Goal: Task Accomplishment & Management: Use online tool/utility

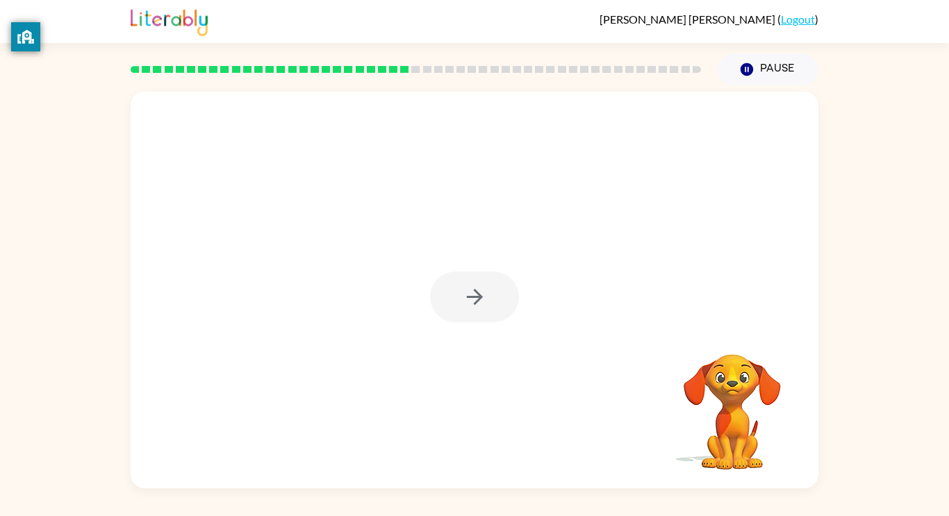
click at [513, 278] on div at bounding box center [474, 297] width 89 height 51
click at [494, 297] on button "button" at bounding box center [474, 297] width 89 height 51
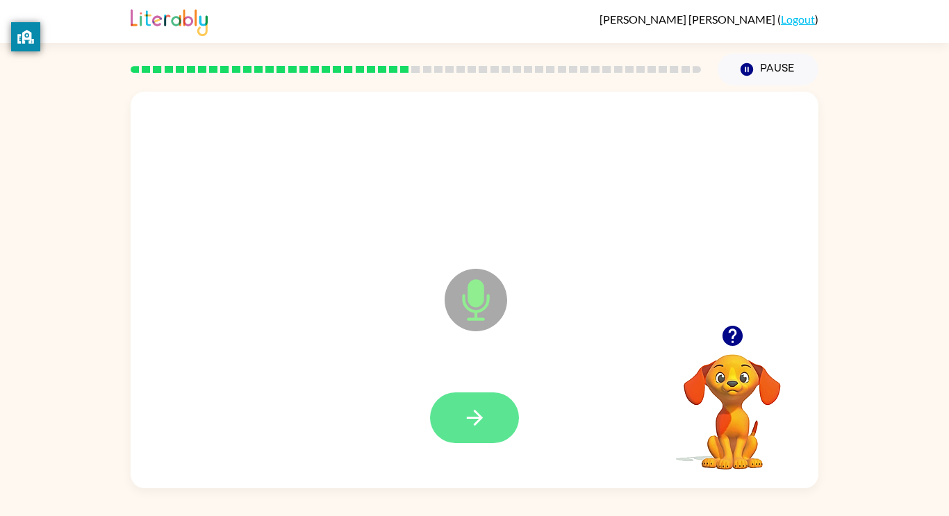
click at [490, 409] on button "button" at bounding box center [474, 418] width 89 height 51
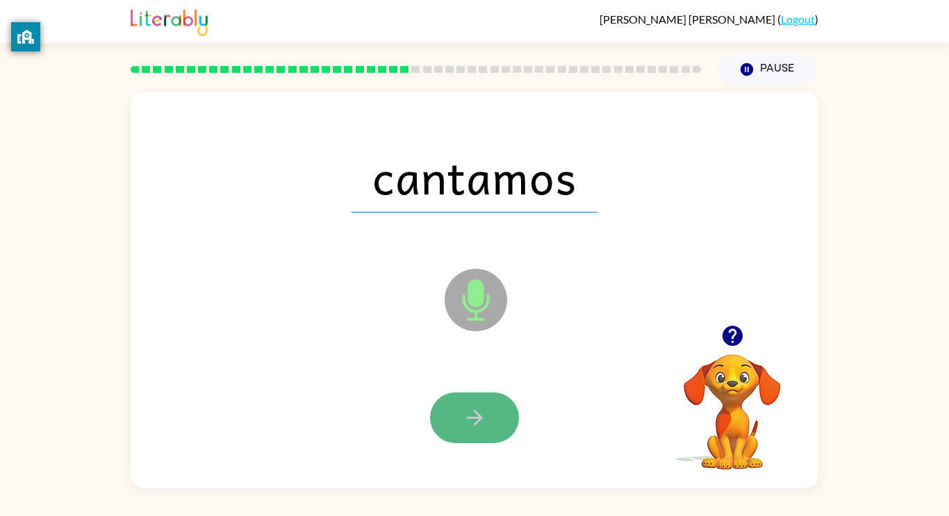
click at [489, 408] on button "button" at bounding box center [474, 418] width 89 height 51
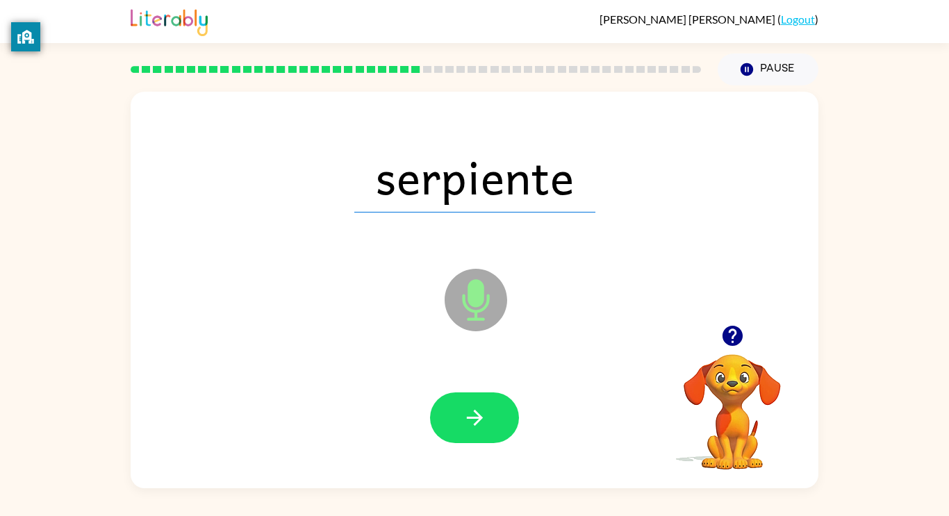
click at [489, 408] on button "button" at bounding box center [474, 418] width 89 height 51
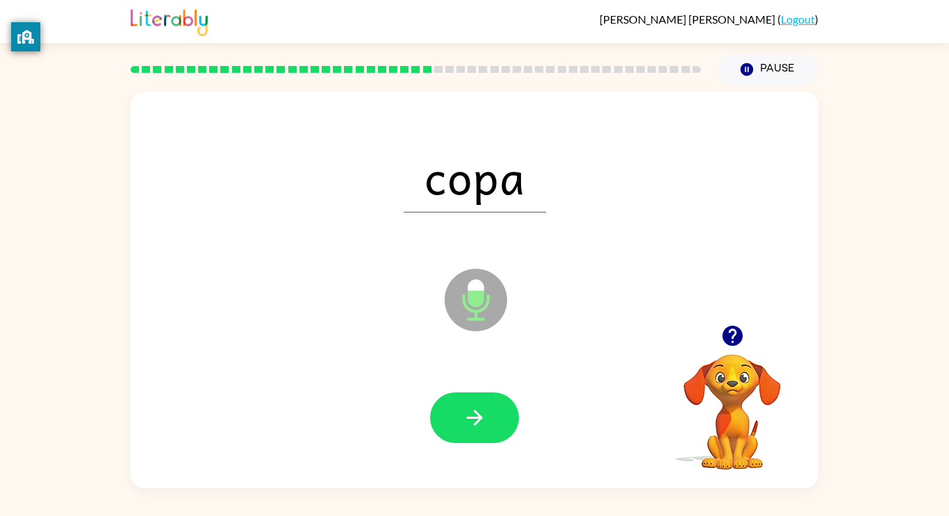
click at [489, 408] on button "button" at bounding box center [474, 418] width 89 height 51
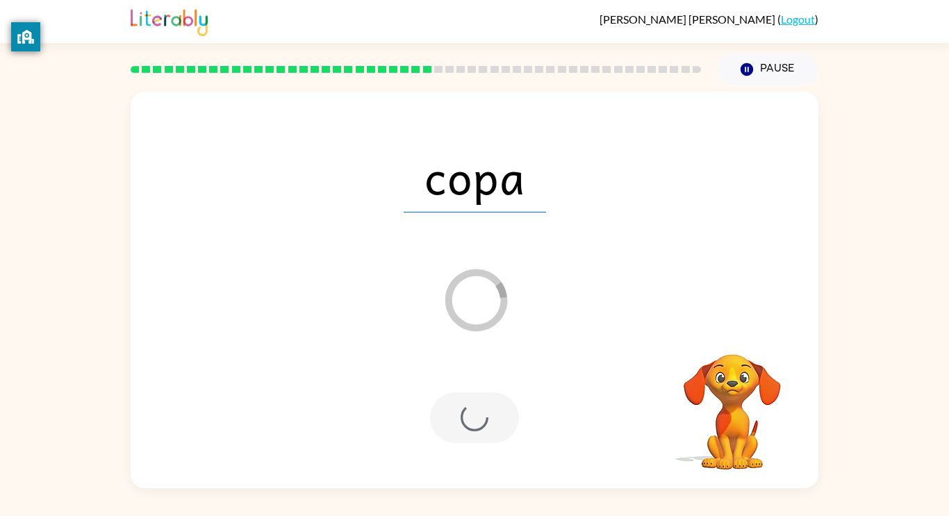
click at [489, 408] on div at bounding box center [474, 418] width 89 height 51
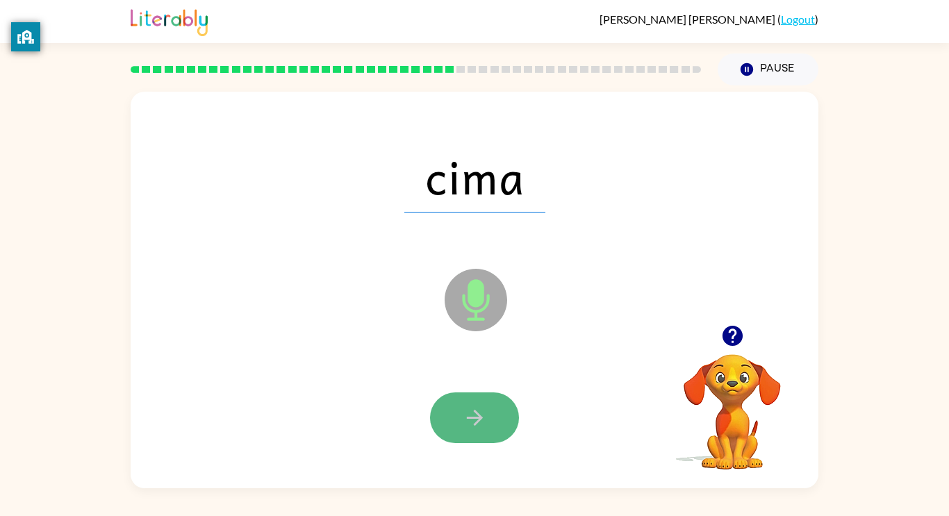
click at [487, 410] on icon "button" at bounding box center [475, 418] width 24 height 24
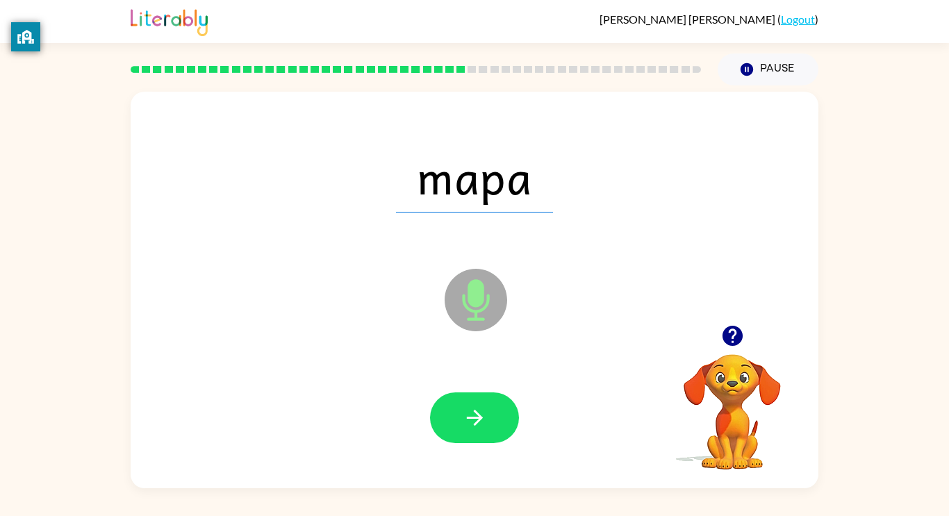
click at [487, 410] on icon "button" at bounding box center [475, 418] width 24 height 24
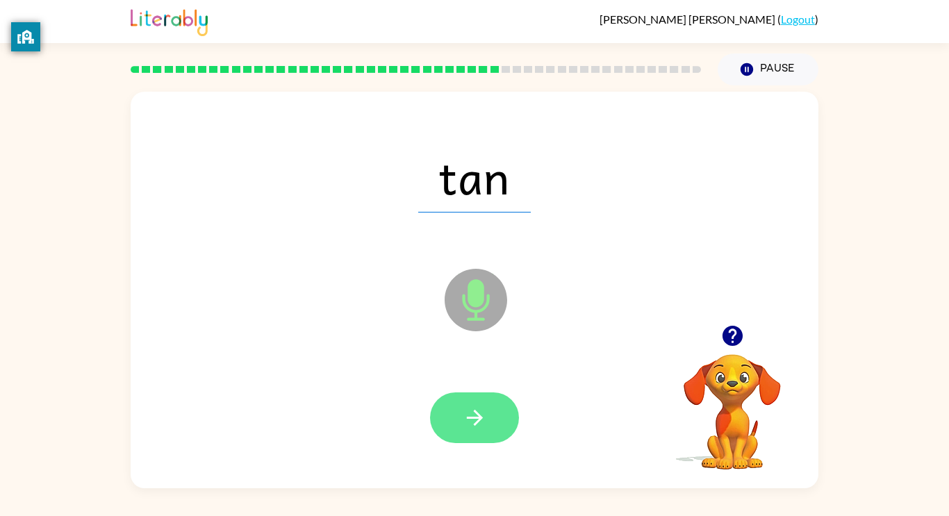
click at [454, 410] on button "button" at bounding box center [474, 418] width 89 height 51
click at [498, 431] on button "button" at bounding box center [474, 418] width 89 height 51
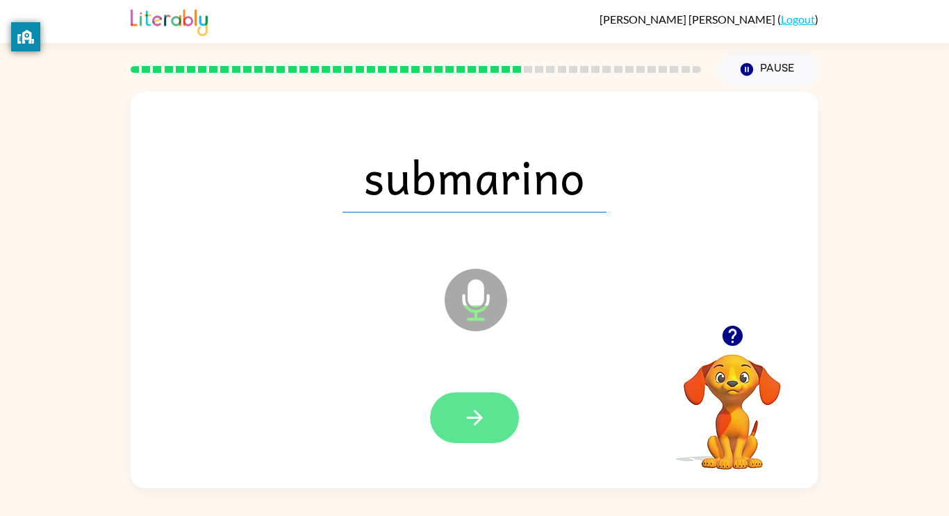
click at [494, 415] on button "button" at bounding box center [474, 418] width 89 height 51
click at [494, 415] on div at bounding box center [474, 418] width 89 height 51
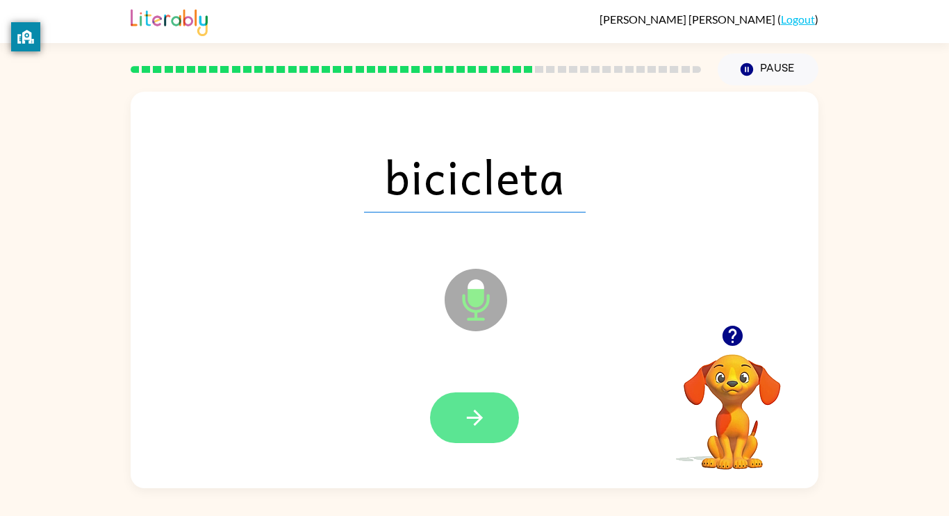
click at [487, 393] on button "button" at bounding box center [474, 418] width 89 height 51
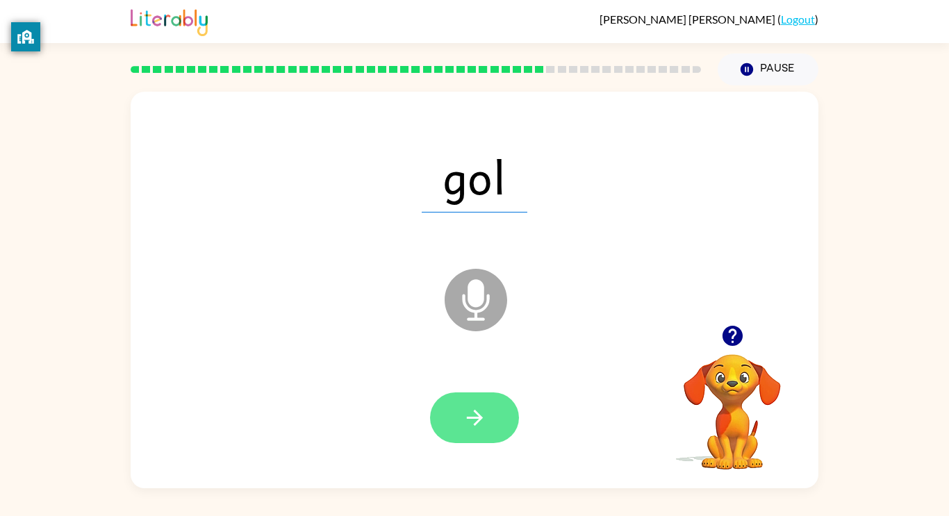
click at [492, 426] on button "button" at bounding box center [474, 418] width 89 height 51
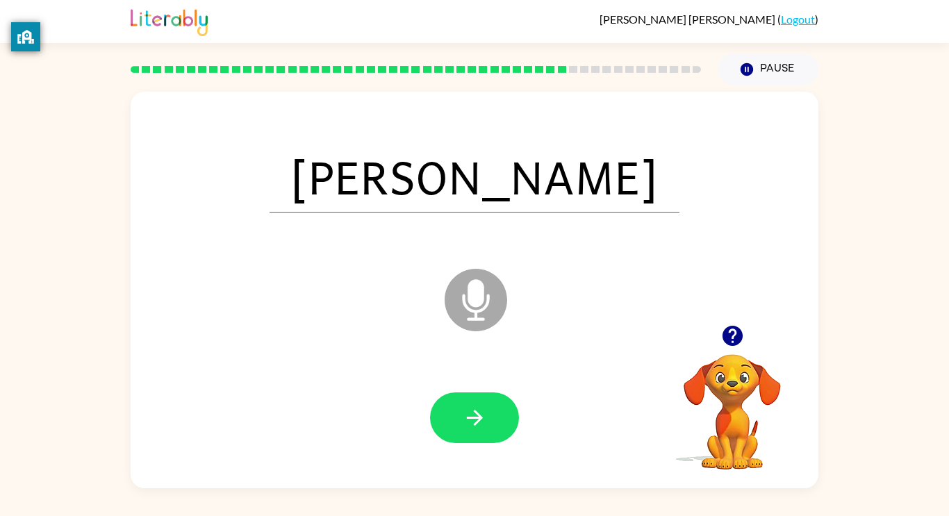
click at [734, 326] on icon "button" at bounding box center [733, 336] width 24 height 24
click at [726, 340] on icon "button" at bounding box center [732, 336] width 20 height 20
click at [500, 440] on button "button" at bounding box center [474, 418] width 89 height 51
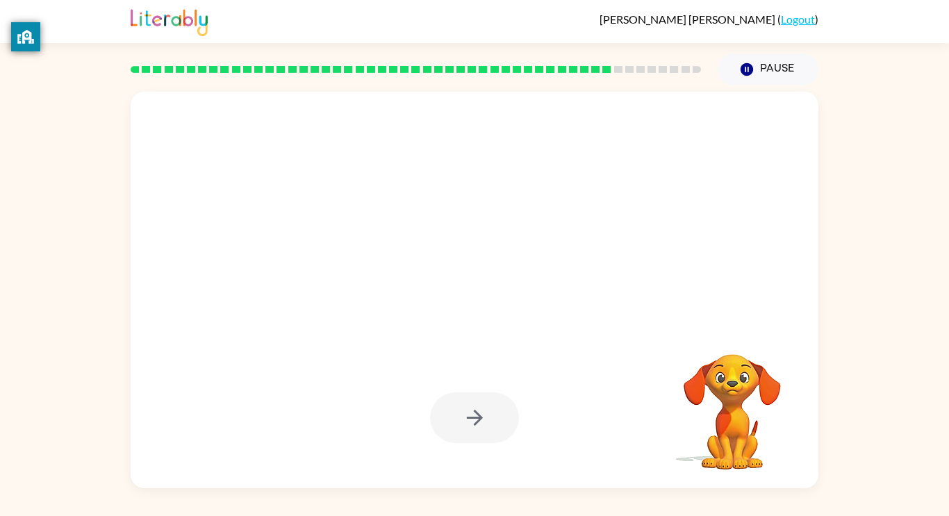
click at [500, 440] on div at bounding box center [474, 418] width 89 height 51
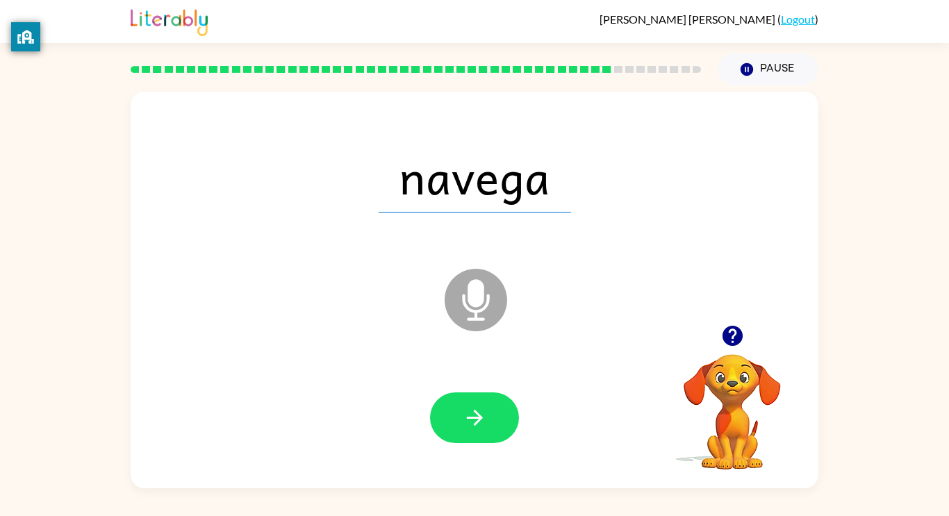
click at [500, 440] on button "button" at bounding box center [474, 418] width 89 height 51
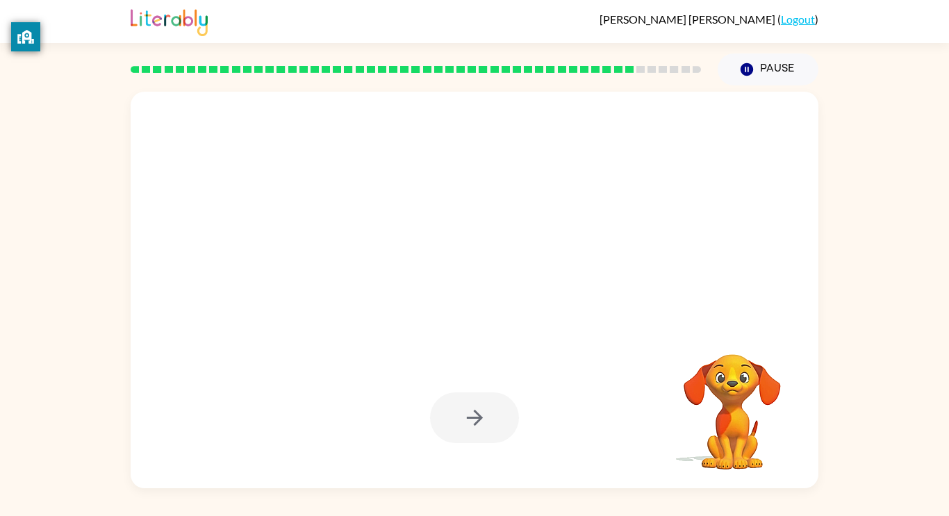
click at [495, 425] on div at bounding box center [474, 418] width 89 height 51
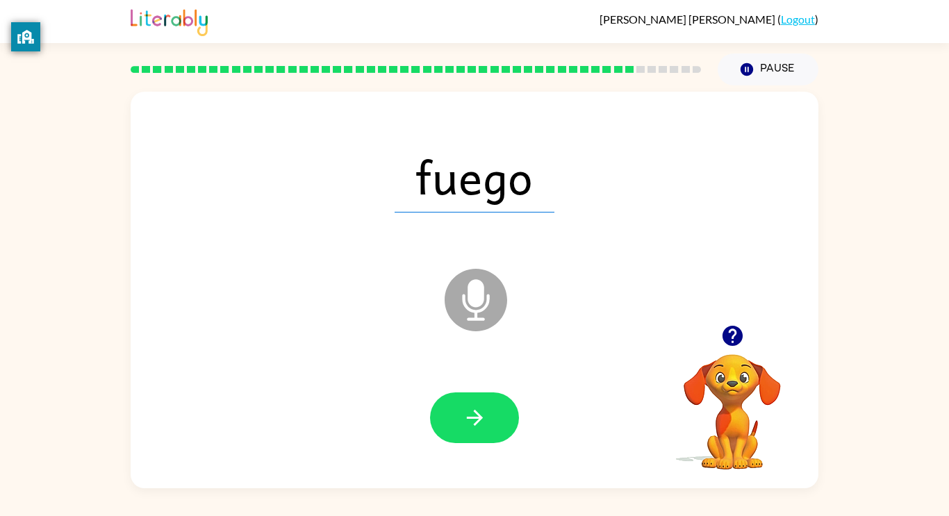
click at [495, 425] on button "button" at bounding box center [474, 418] width 89 height 51
click at [495, 425] on div at bounding box center [474, 418] width 89 height 51
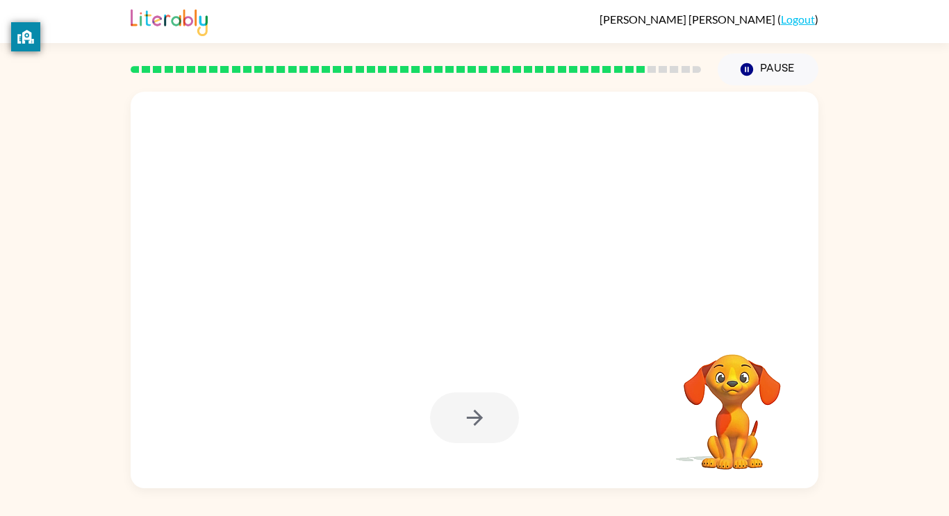
click at [495, 422] on div at bounding box center [474, 418] width 89 height 51
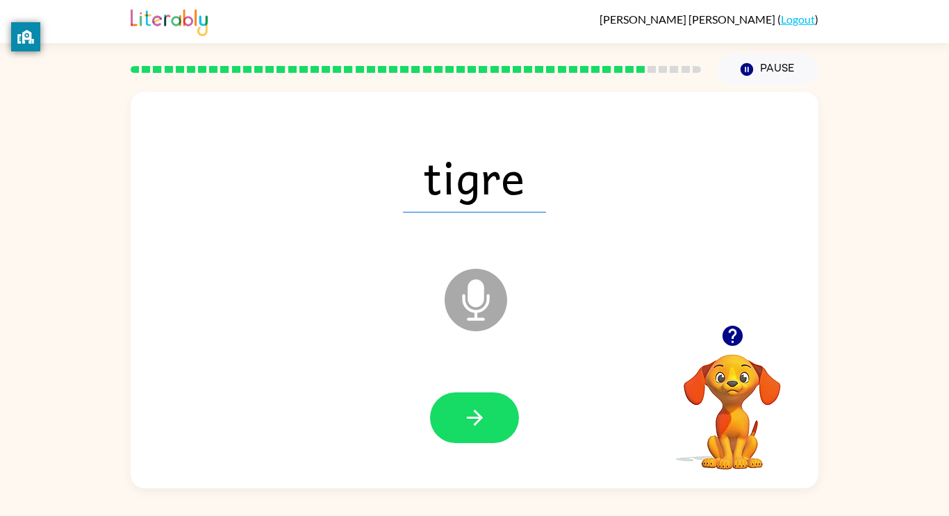
click at [495, 422] on button "button" at bounding box center [474, 418] width 89 height 51
click at [495, 422] on div at bounding box center [474, 418] width 89 height 51
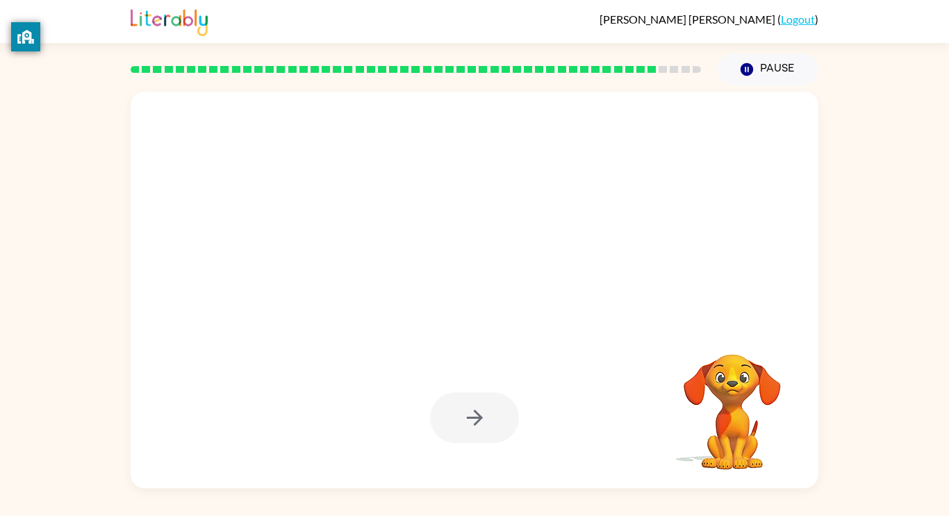
click at [491, 417] on div at bounding box center [474, 418] width 89 height 51
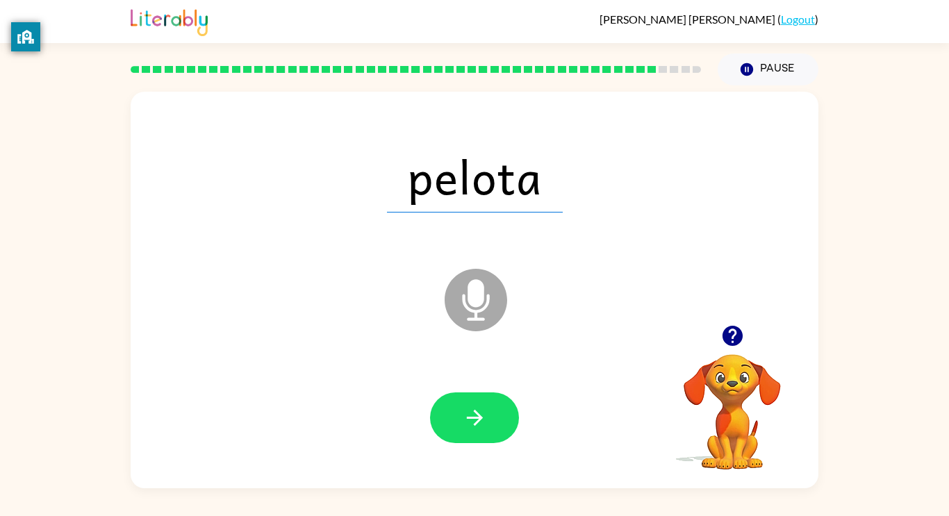
click at [491, 417] on button "button" at bounding box center [474, 418] width 89 height 51
click at [491, 417] on div at bounding box center [474, 418] width 89 height 51
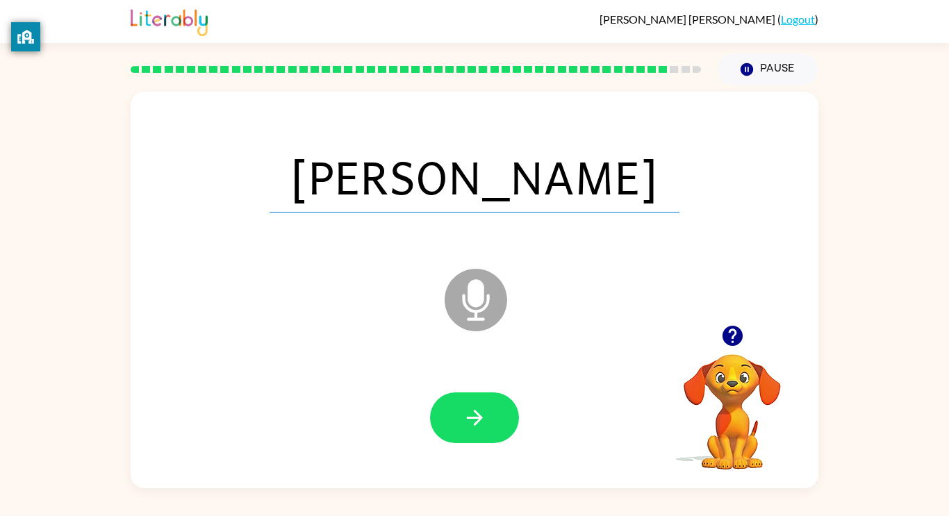
click at [421, 388] on div at bounding box center [475, 418] width 660 height 114
click at [453, 389] on div at bounding box center [475, 418] width 660 height 114
click at [499, 410] on button "button" at bounding box center [474, 418] width 89 height 51
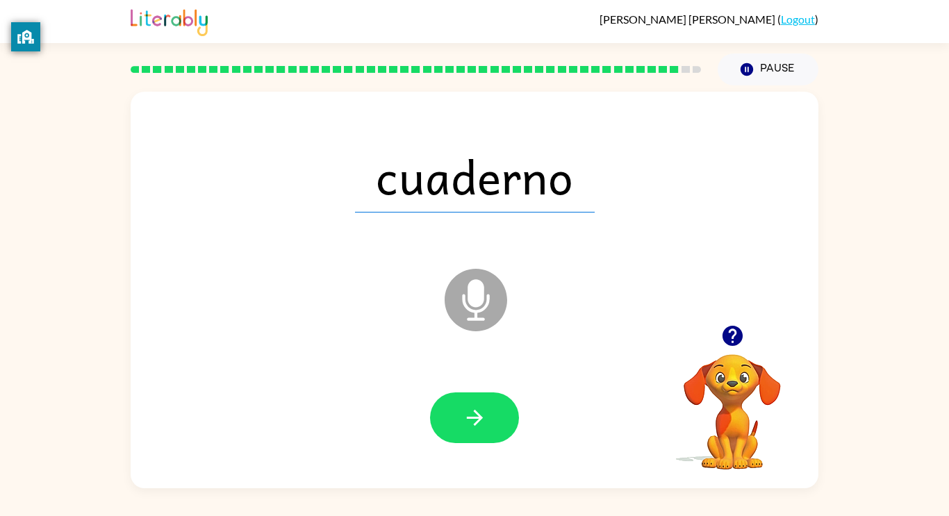
click at [499, 410] on button "button" at bounding box center [474, 418] width 89 height 51
